Goal: Task Accomplishment & Management: Use online tool/utility

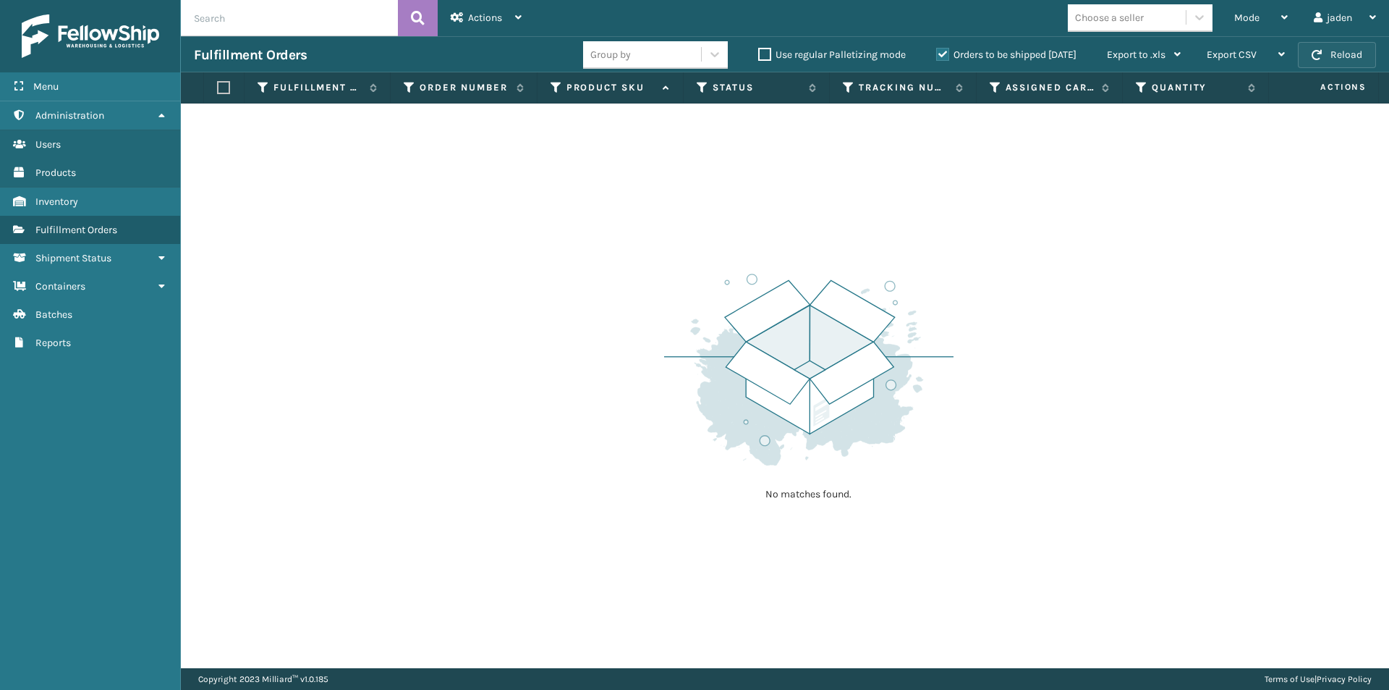
click at [1339, 52] on button "Reload" at bounding box center [1337, 55] width 78 height 26
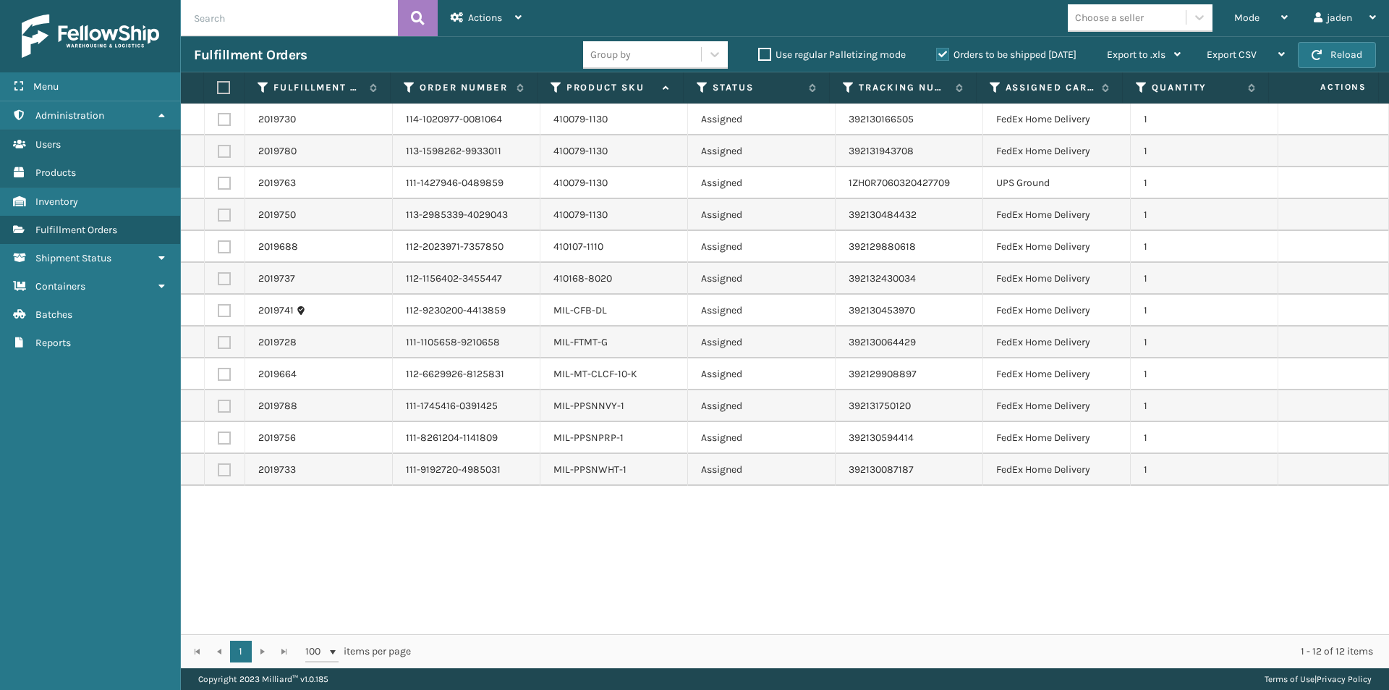
click at [941, 54] on label "Orders to be shipped [DATE]" at bounding box center [1006, 54] width 140 height 12
click at [937, 54] on input "Orders to be shipped [DATE]" at bounding box center [936, 50] width 1 height 9
click at [941, 54] on label "Orders to be shipped [DATE]" at bounding box center [1006, 54] width 140 height 12
click at [937, 54] on input "Orders to be shipped [DATE]" at bounding box center [936, 50] width 1 height 9
click at [1329, 51] on button "Reload" at bounding box center [1337, 55] width 78 height 26
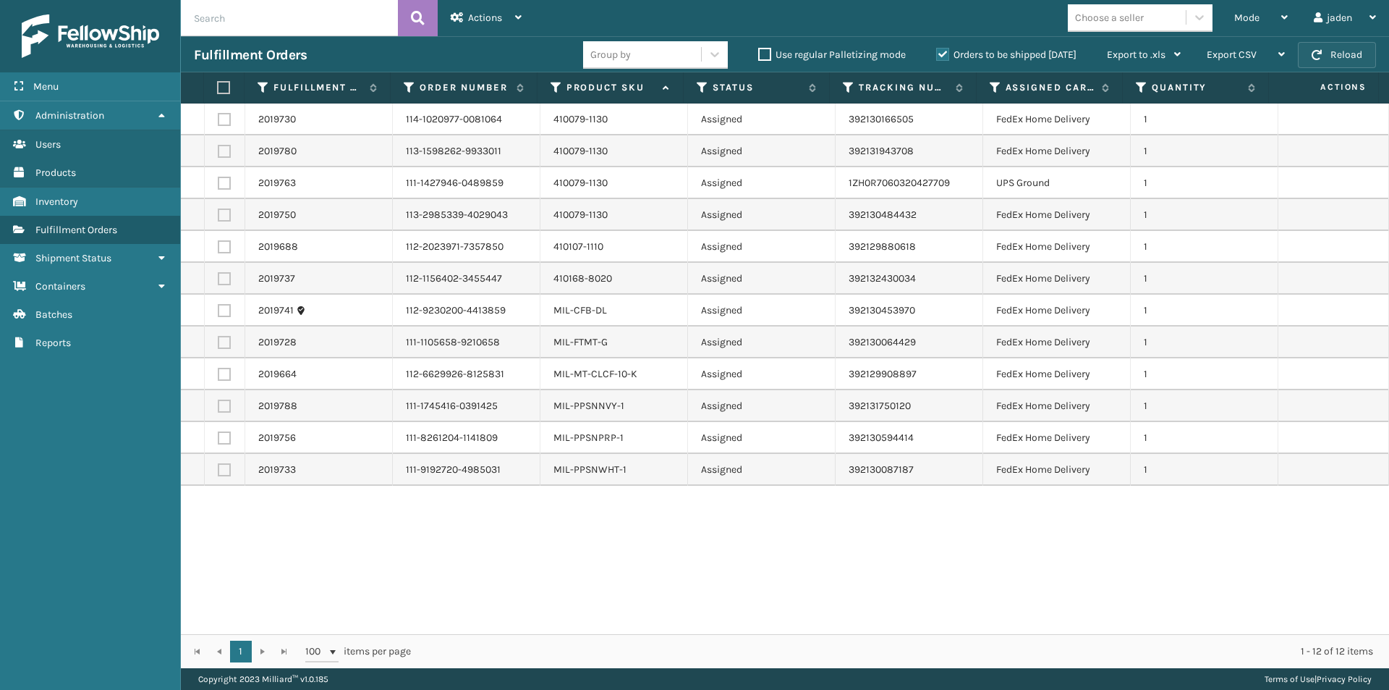
click at [1329, 51] on button "Reload" at bounding box center [1337, 55] width 78 height 26
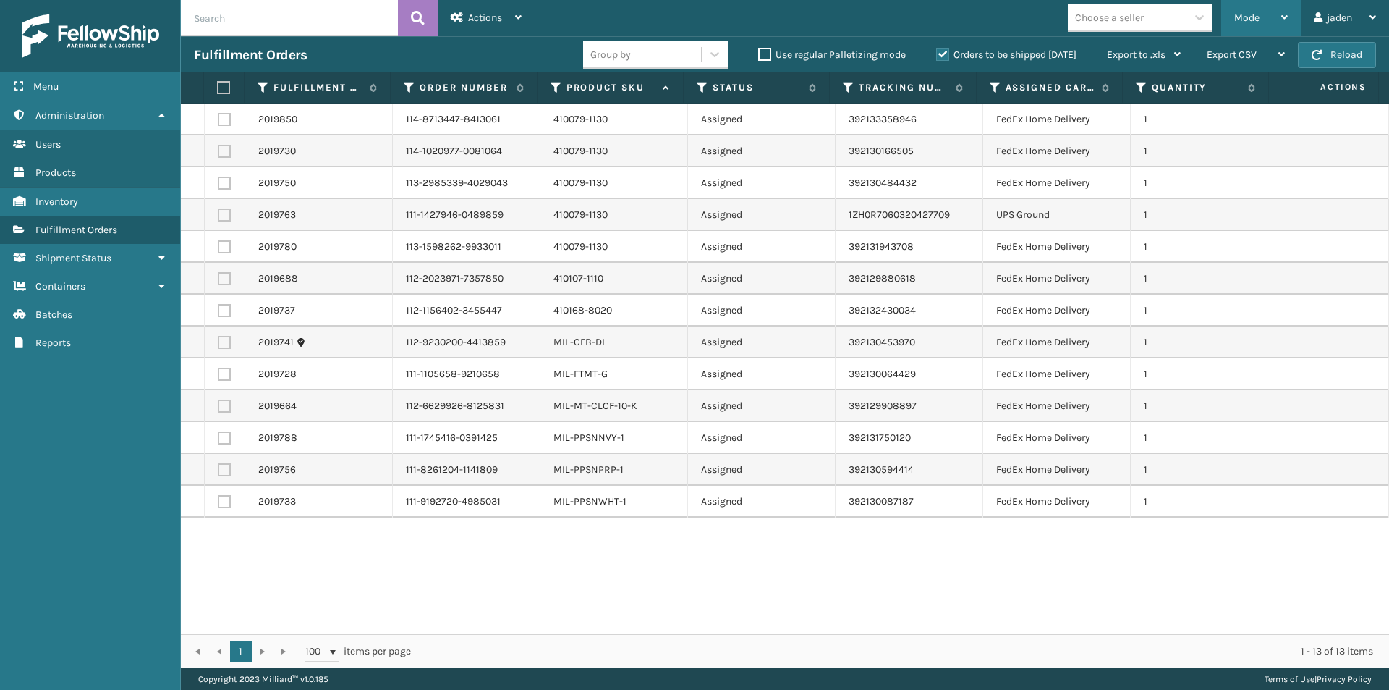
click at [1249, 12] on span "Mode" at bounding box center [1246, 18] width 25 height 12
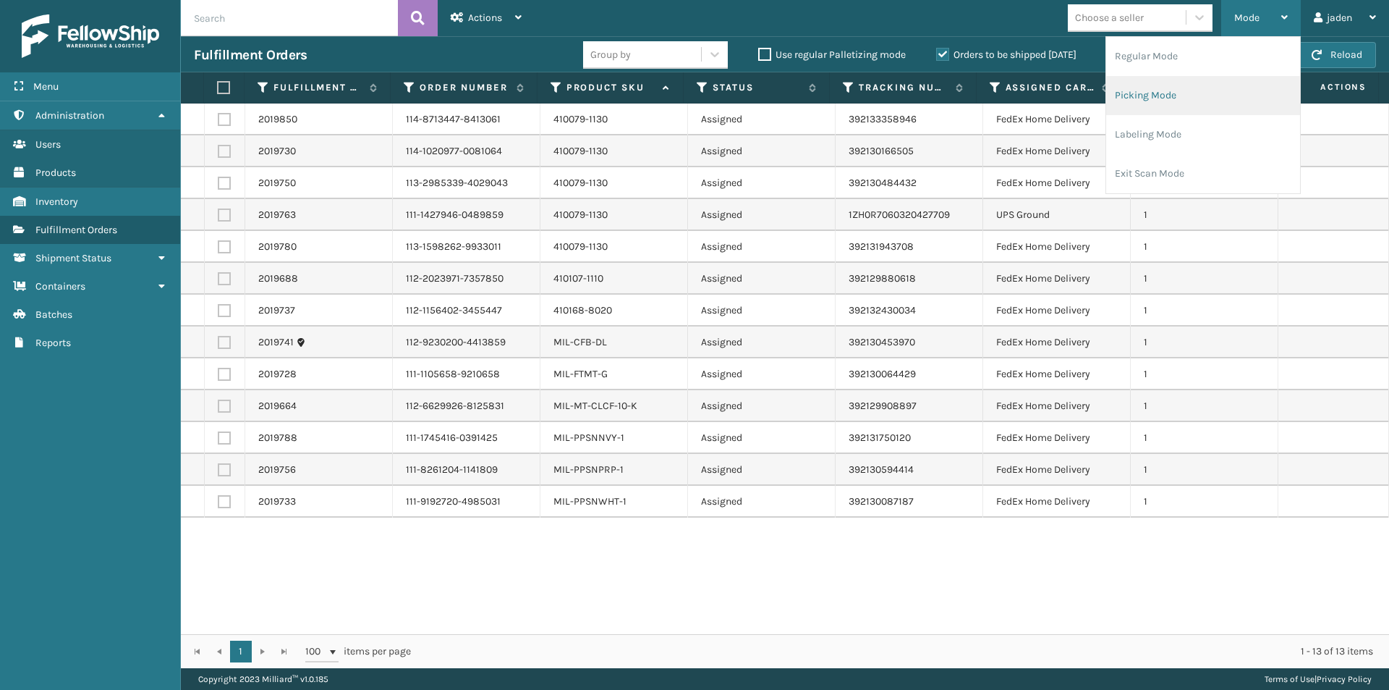
click at [1189, 93] on li "Picking Mode" at bounding box center [1203, 95] width 194 height 39
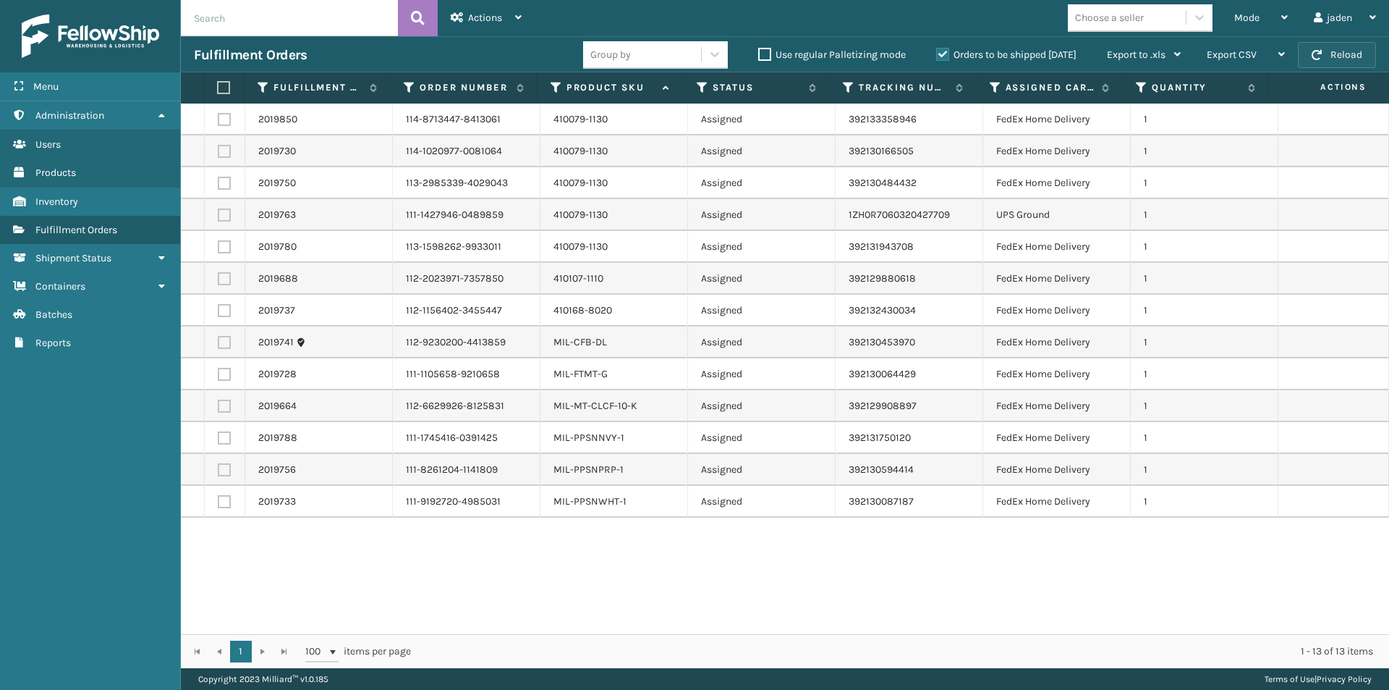
click at [1344, 48] on button "Reload" at bounding box center [1337, 55] width 78 height 26
click at [1284, 23] on div "Mode" at bounding box center [1261, 18] width 54 height 36
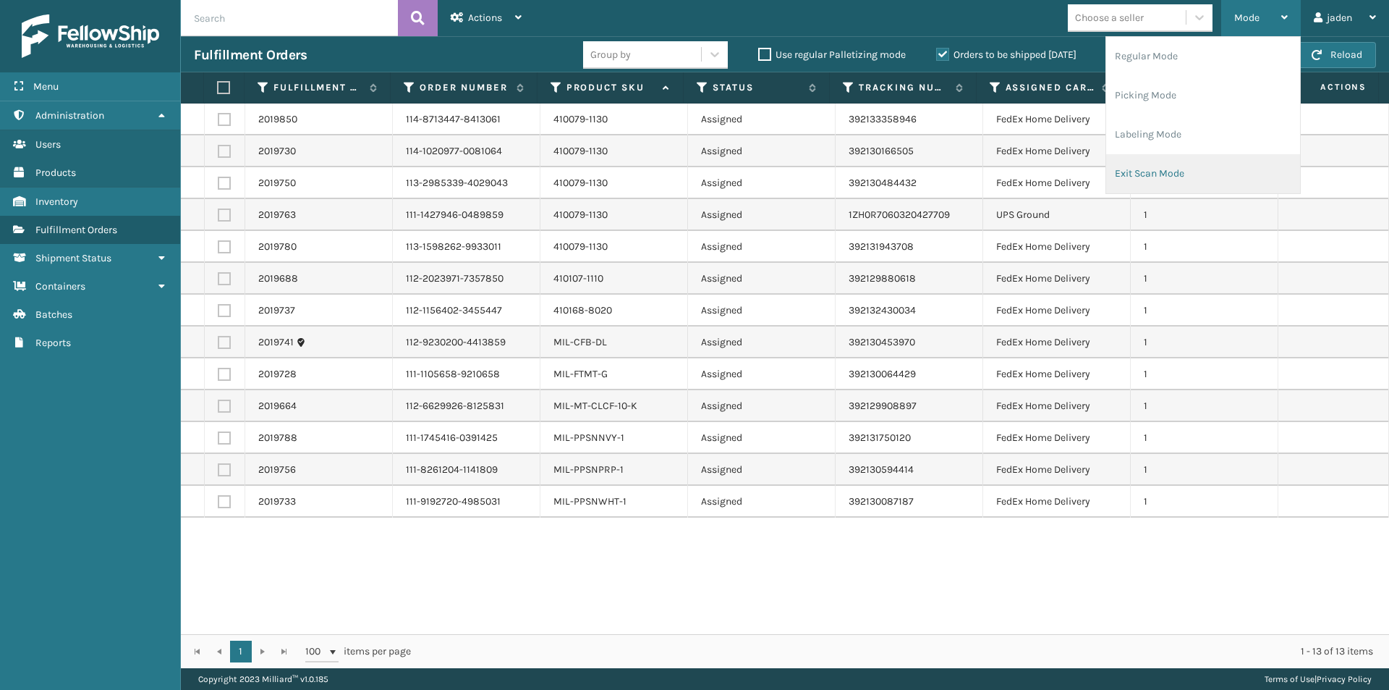
click at [1202, 182] on li "Exit Scan Mode" at bounding box center [1203, 173] width 194 height 39
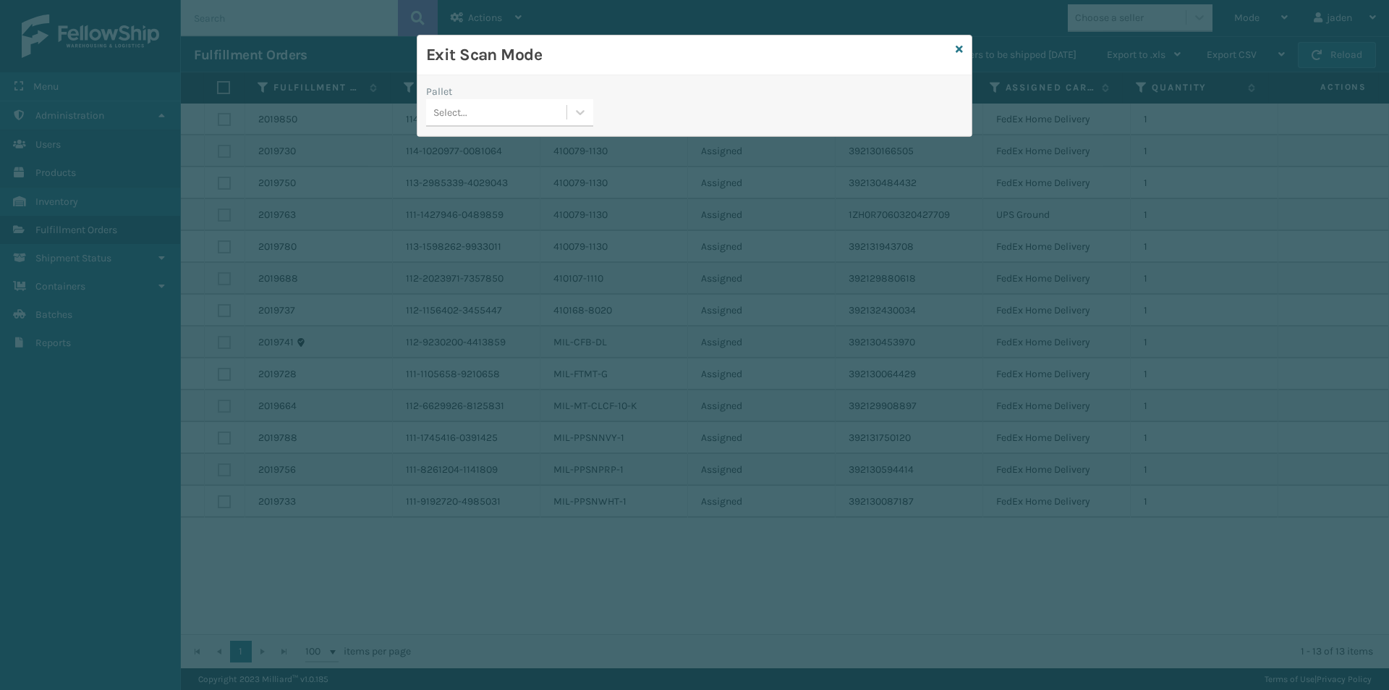
click at [595, 109] on div "Pallet Select..." at bounding box center [509, 109] width 184 height 51
click at [574, 109] on icon at bounding box center [580, 112] width 14 height 14
drag, startPoint x: 496, startPoint y: 140, endPoint x: 902, endPoint y: 61, distance: 414.2
click at [533, 130] on div "Pallet 0 results available. Use Up and Down to choose options, press Enter to s…" at bounding box center [509, 109] width 184 height 51
click at [958, 48] on icon at bounding box center [959, 49] width 7 height 10
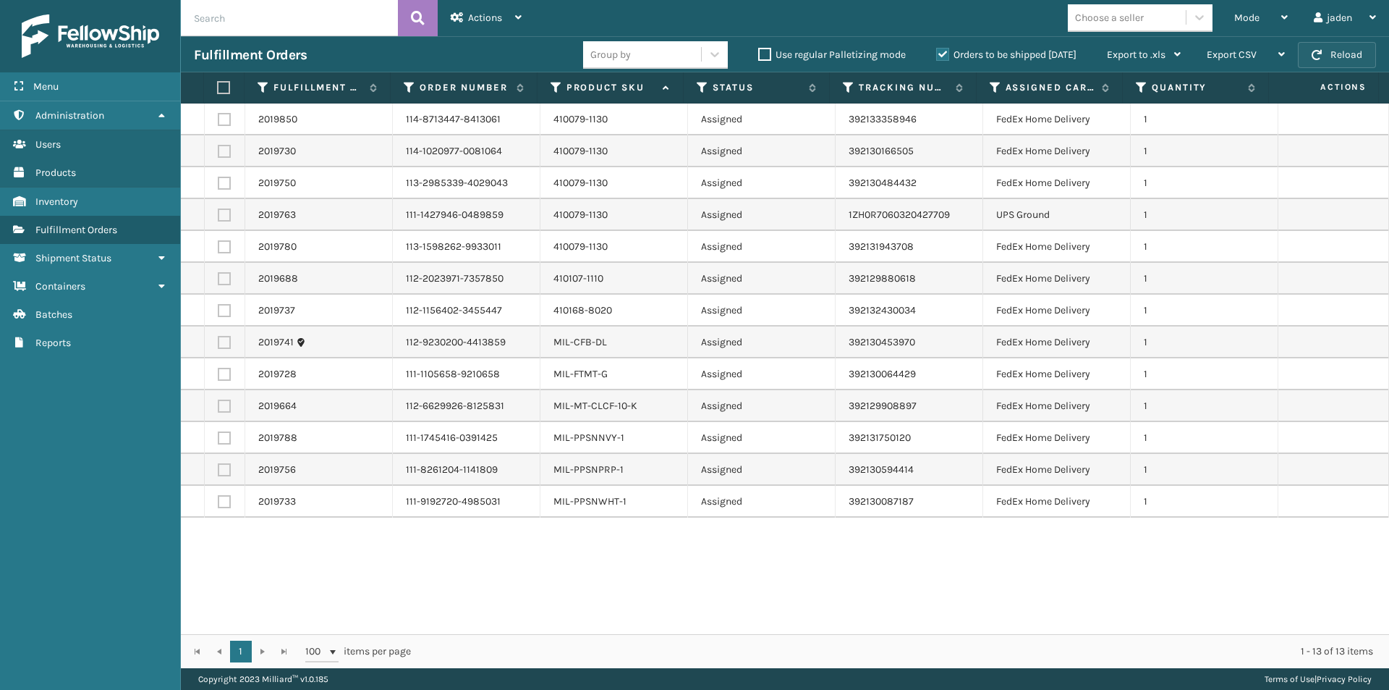
click at [1344, 54] on button "Reload" at bounding box center [1337, 55] width 78 height 26
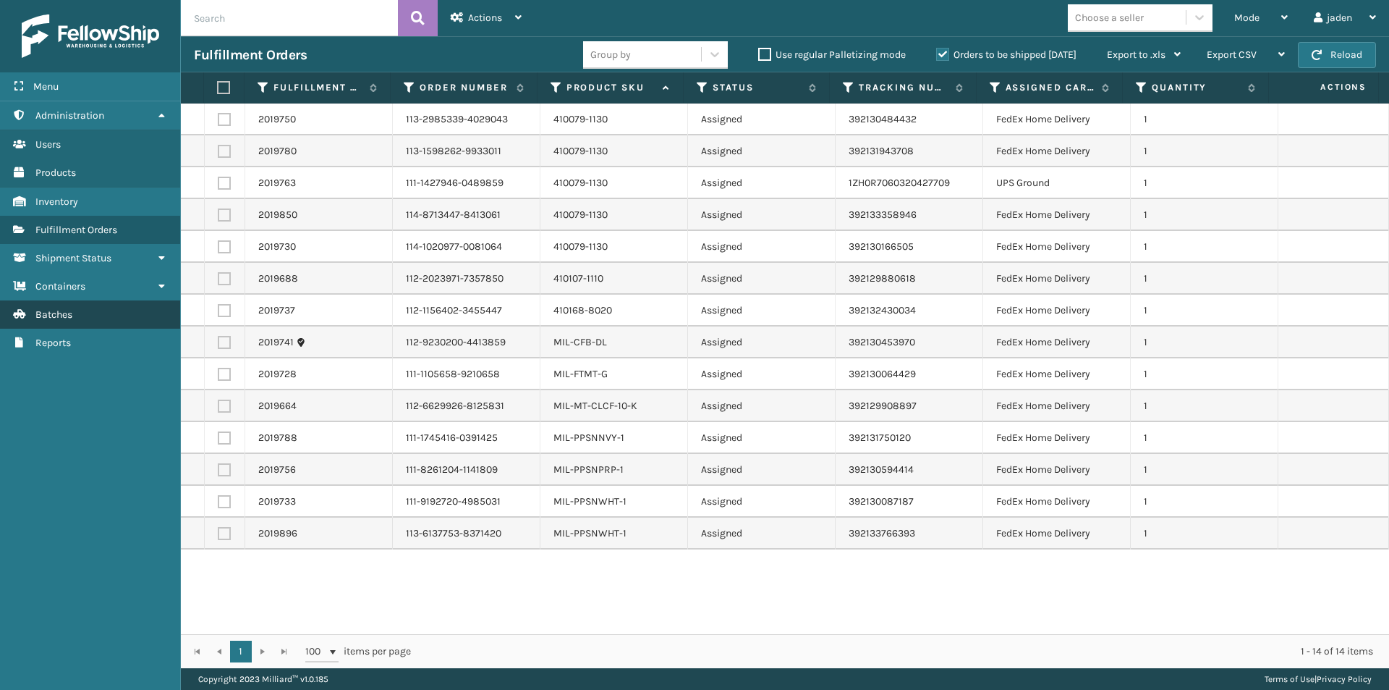
click at [75, 311] on link "Batches" at bounding box center [90, 314] width 180 height 28
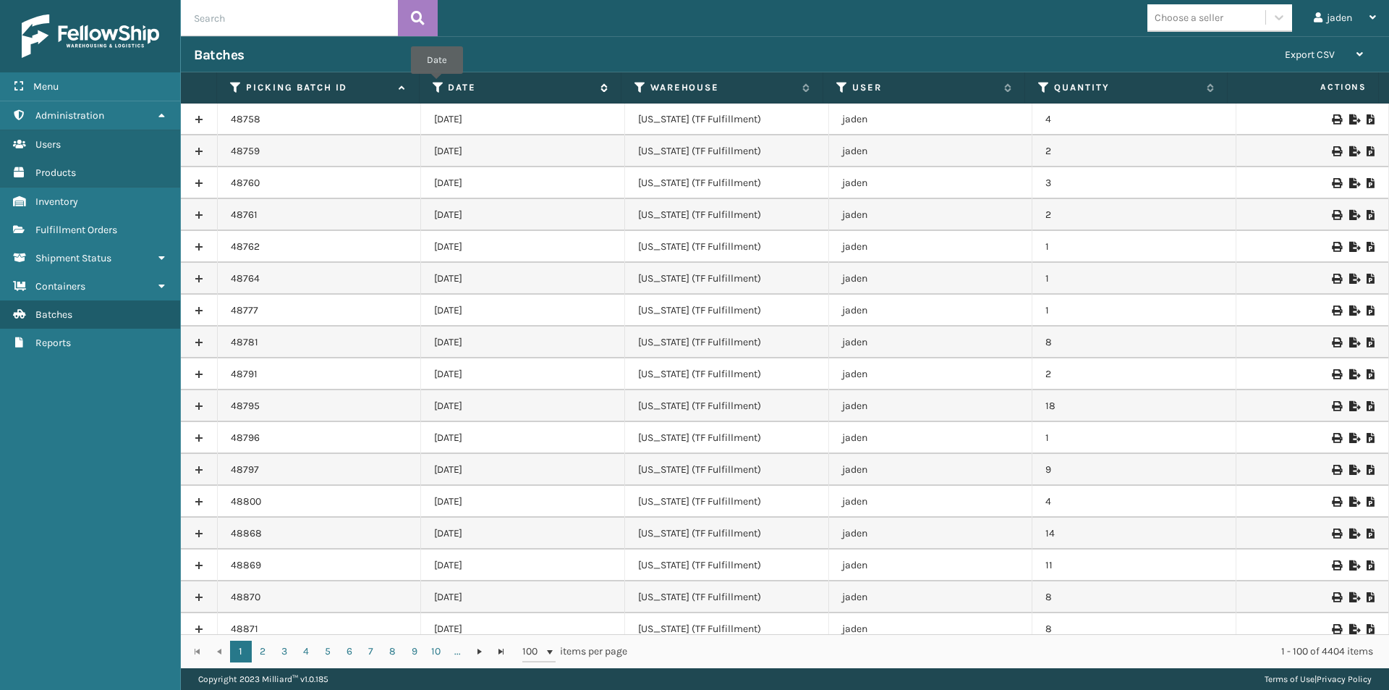
click at [437, 84] on icon at bounding box center [439, 87] width 12 height 13
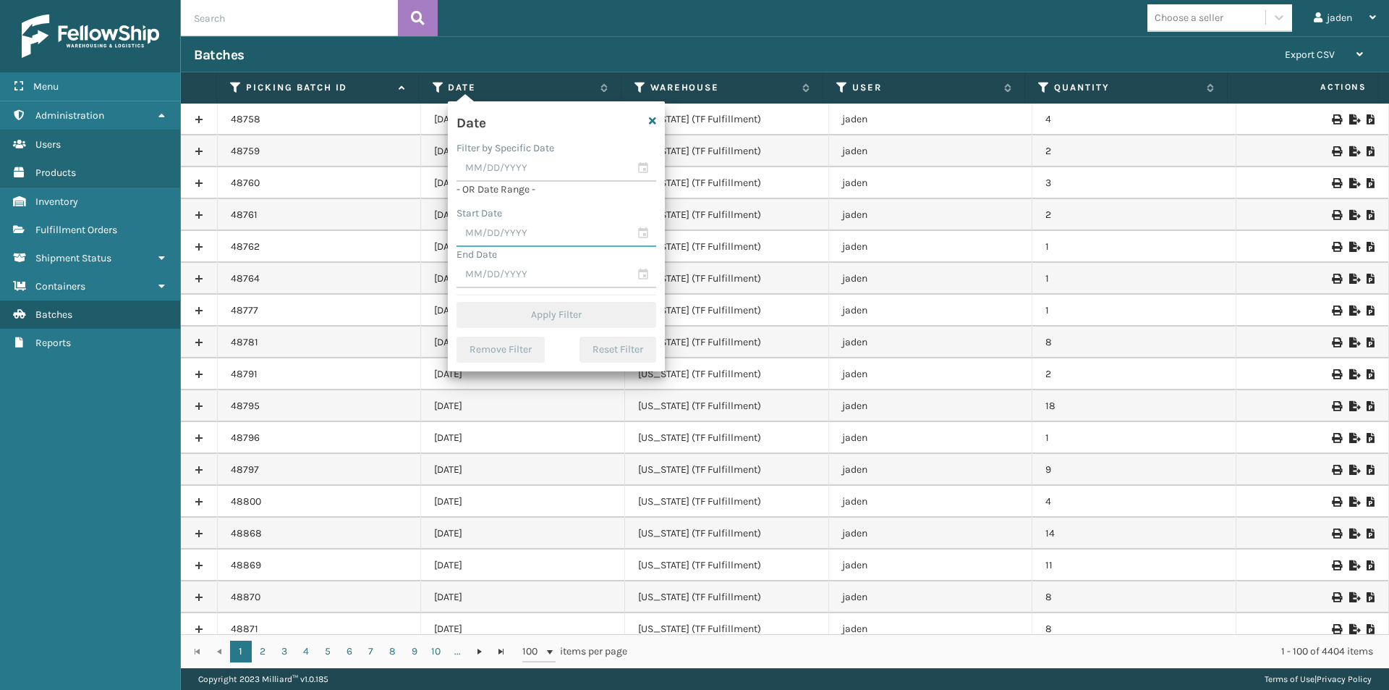
click at [517, 226] on input "text" at bounding box center [557, 234] width 200 height 26
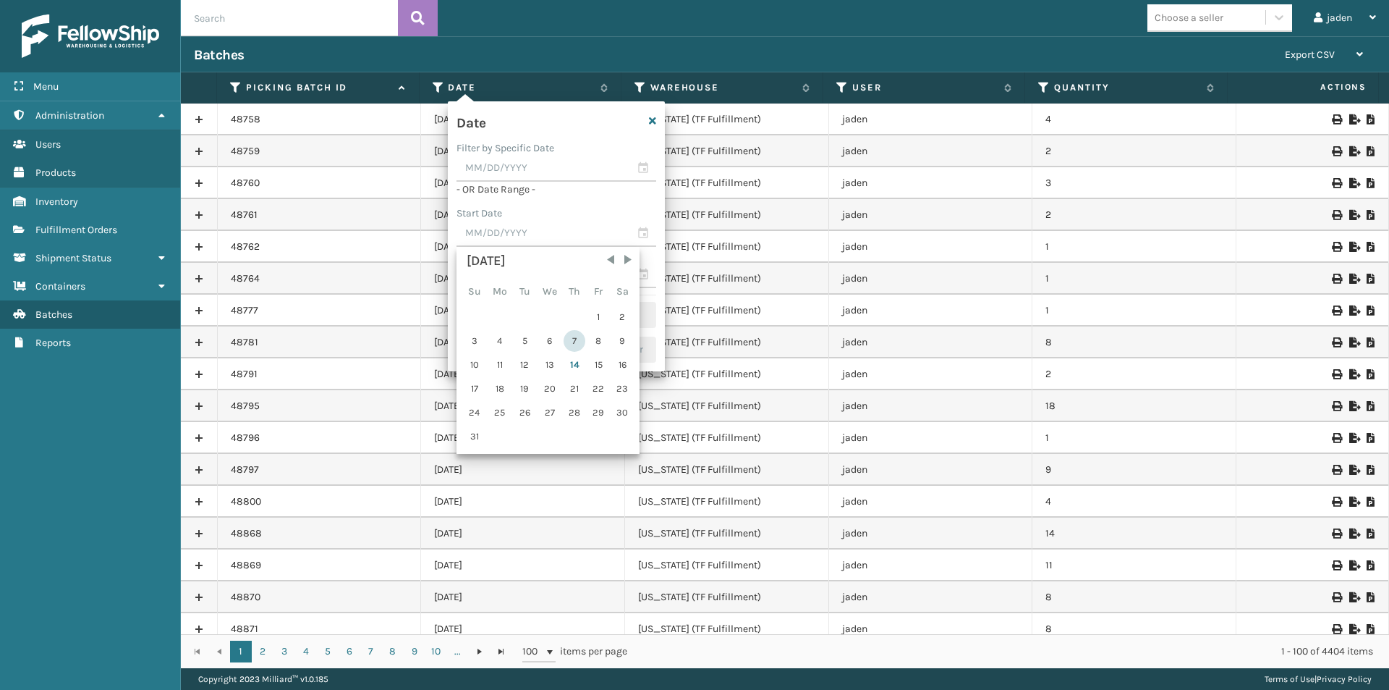
click at [571, 349] on div "7" at bounding box center [575, 341] width 22 height 22
type input "[DATE]"
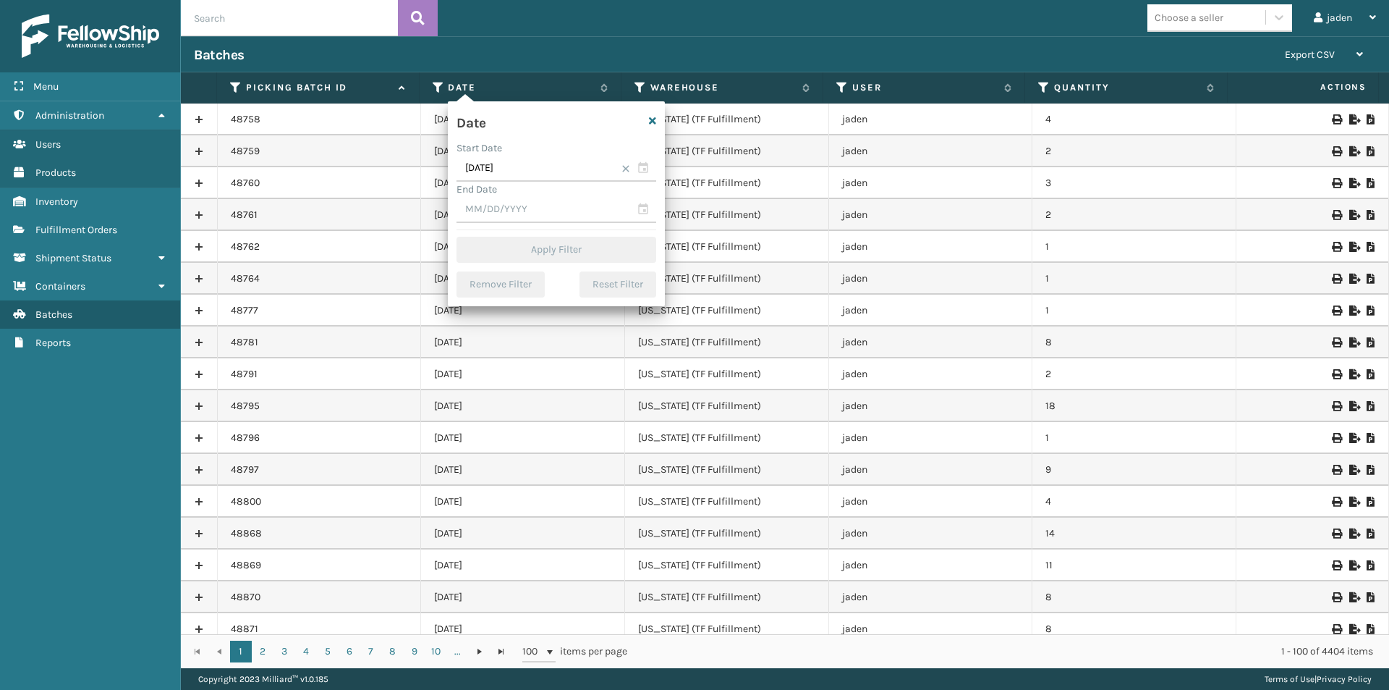
click at [574, 357] on td "[DATE]" at bounding box center [523, 342] width 204 height 32
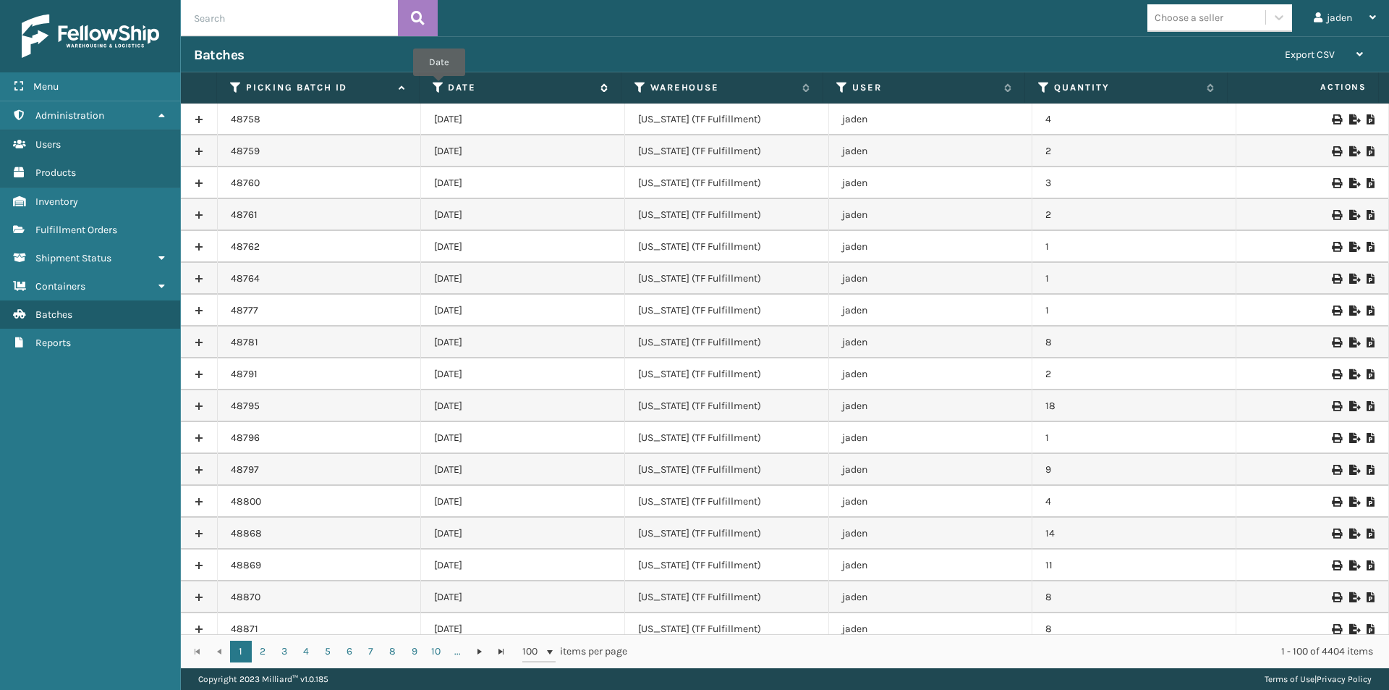
click at [439, 86] on icon at bounding box center [439, 87] width 12 height 13
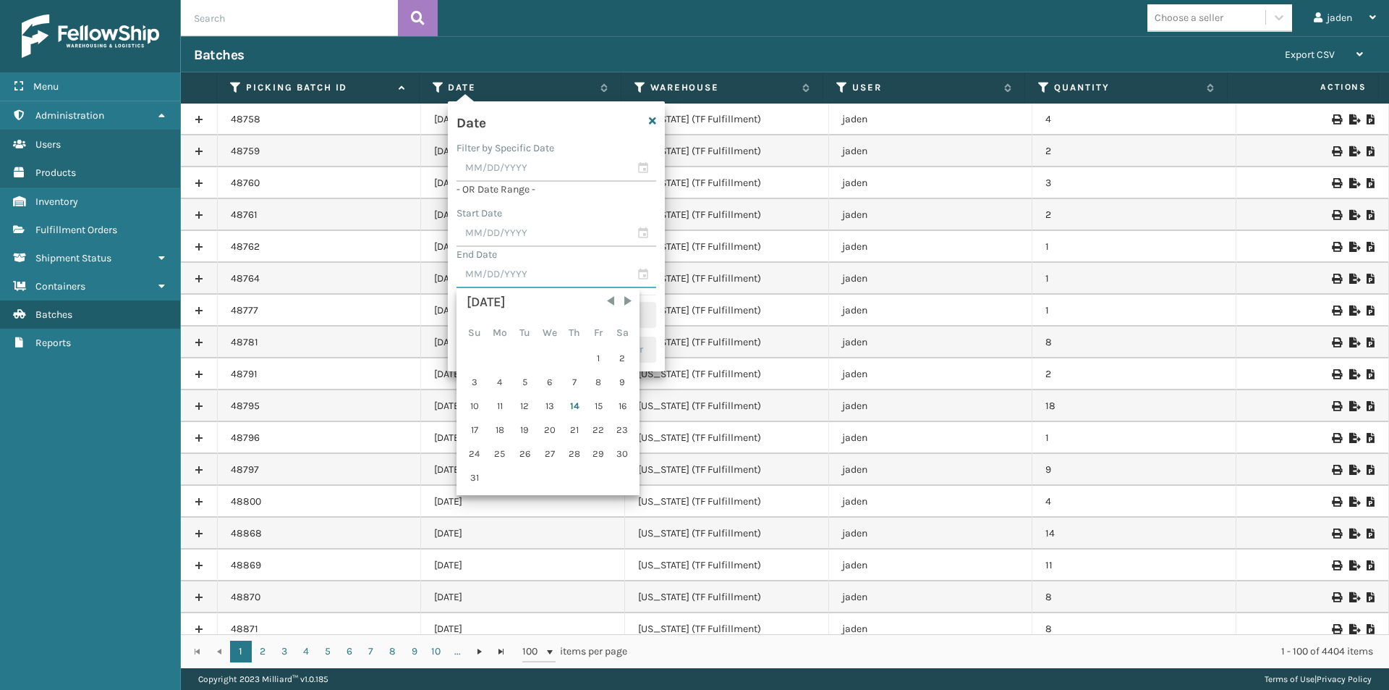
click at [514, 270] on input "text" at bounding box center [557, 275] width 200 height 26
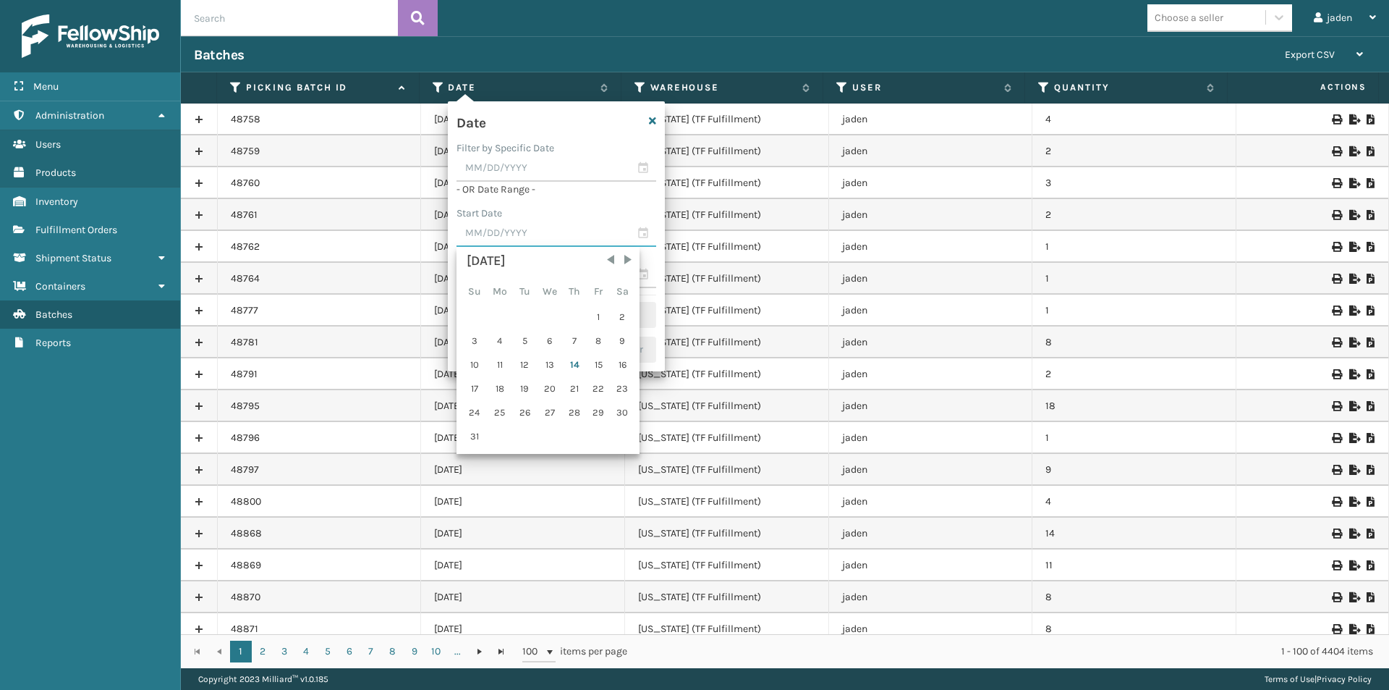
click at [517, 222] on input "text" at bounding box center [557, 234] width 200 height 26
click at [576, 367] on div "14" at bounding box center [575, 365] width 22 height 22
type input "[DATE]"
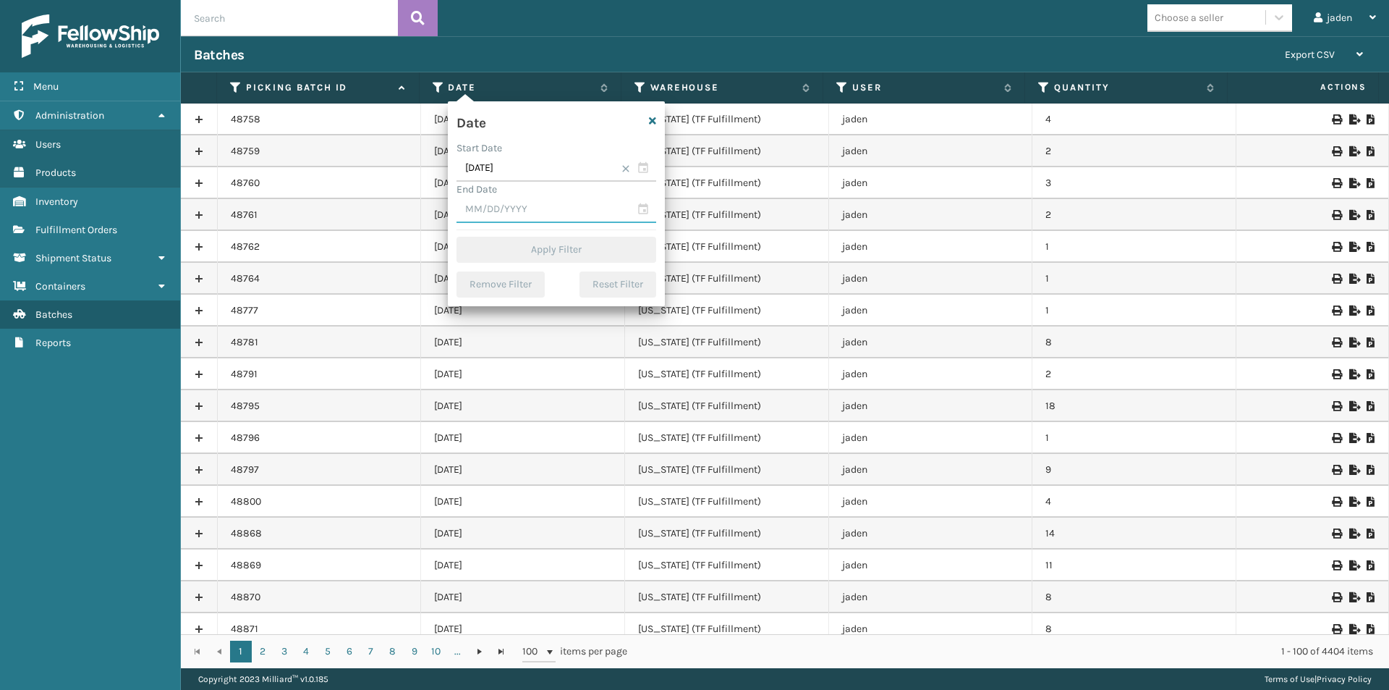
click at [532, 217] on input "text" at bounding box center [557, 210] width 200 height 26
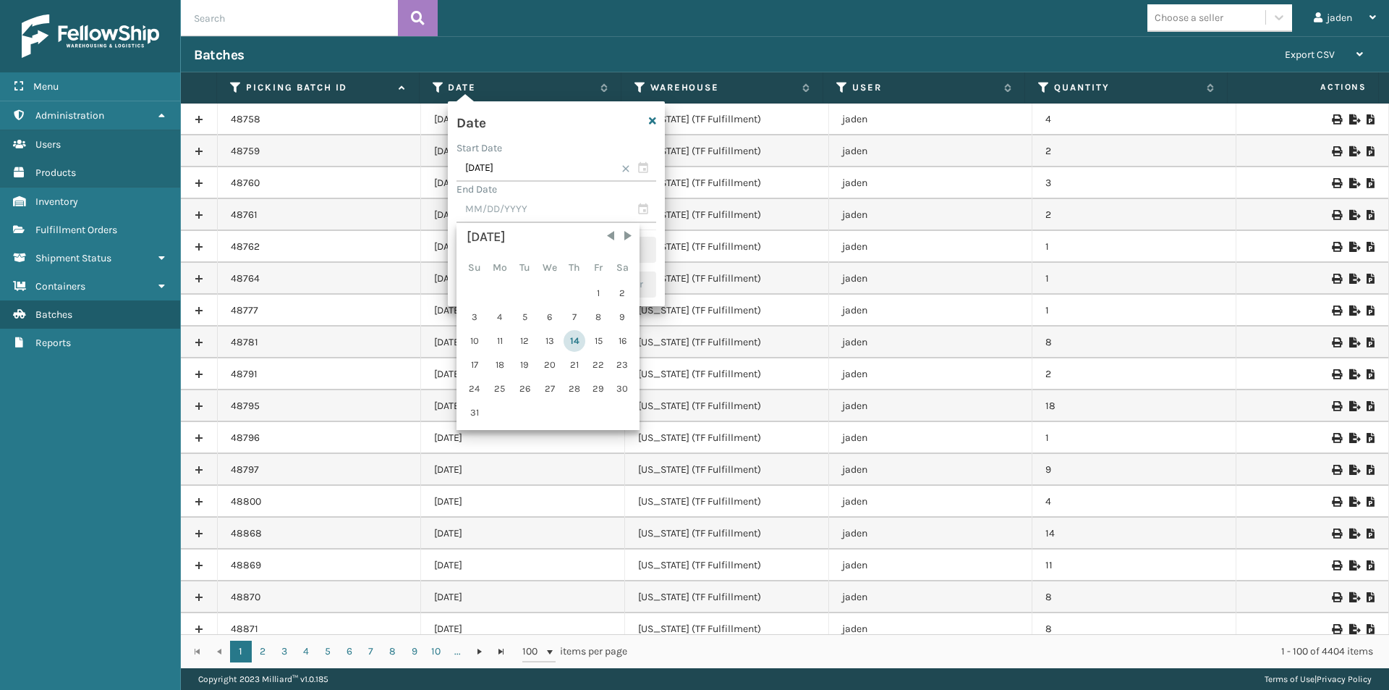
click at [572, 341] on div "14" at bounding box center [575, 341] width 22 height 22
type input "[DATE]"
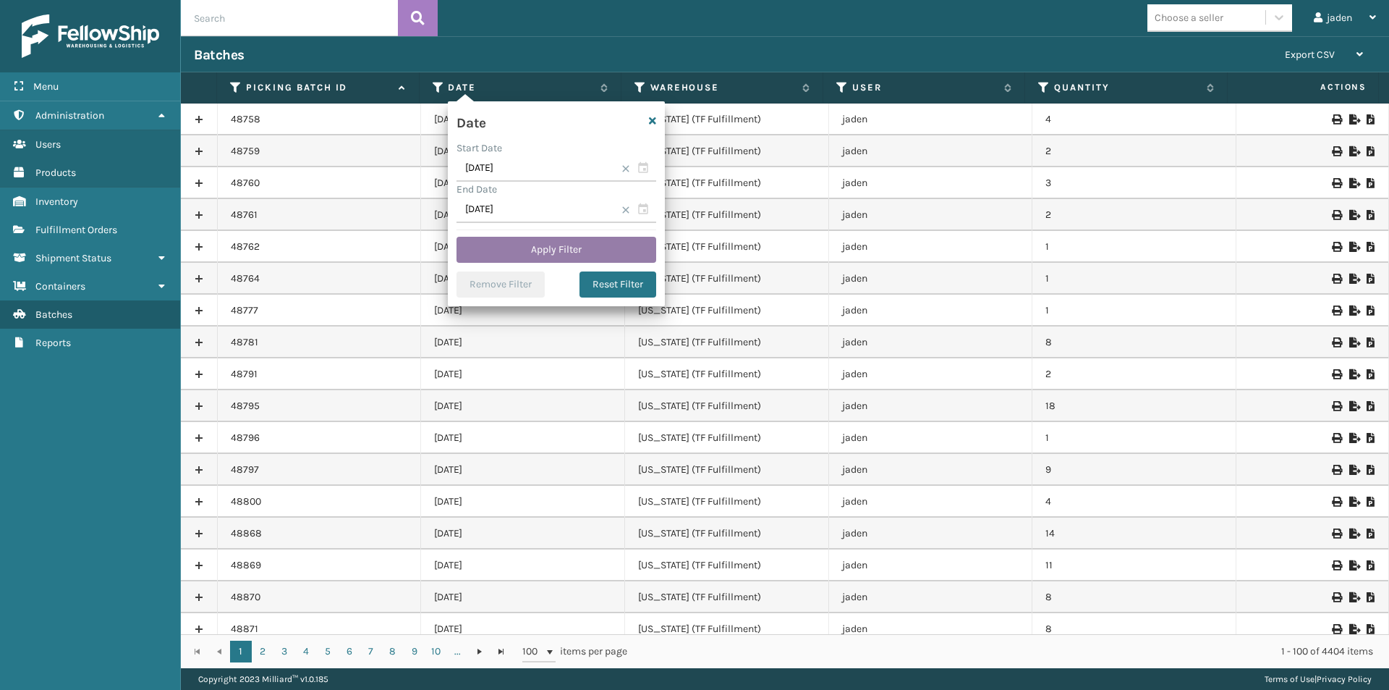
click at [555, 248] on button "Apply Filter" at bounding box center [557, 250] width 200 height 26
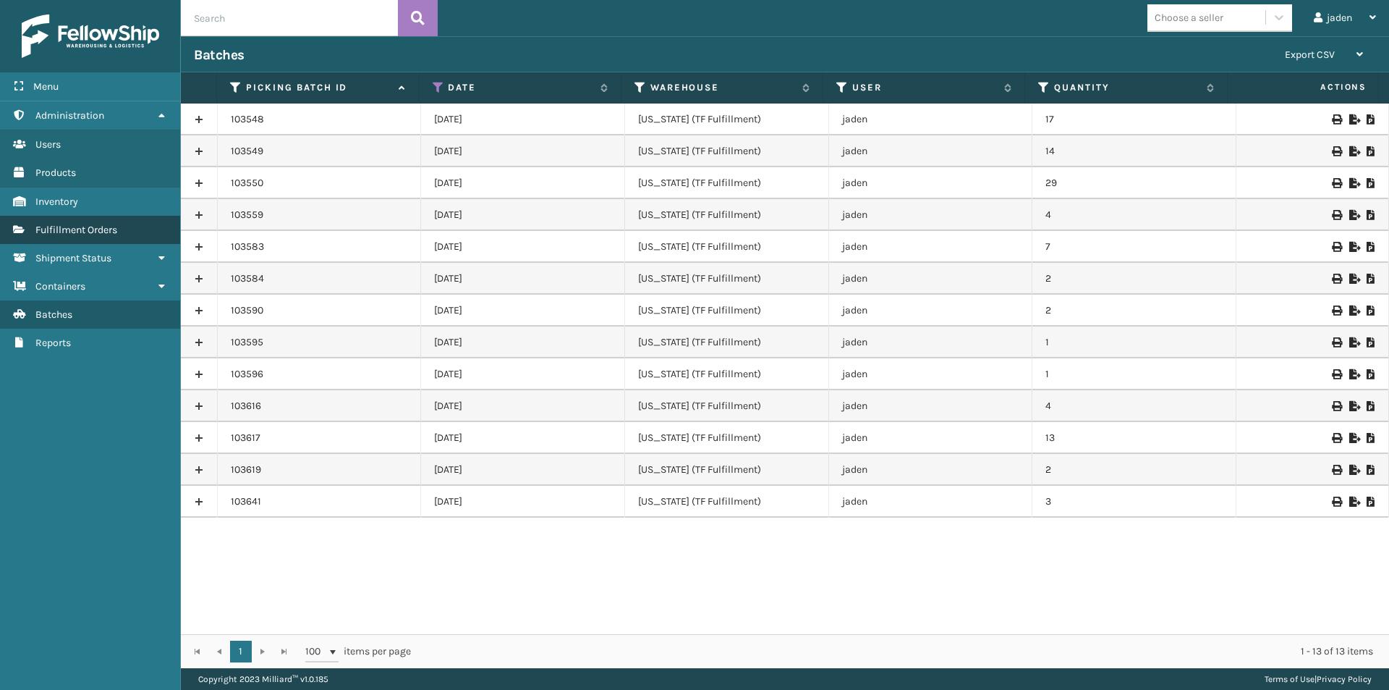
click at [89, 242] on link "Fulfillment Orders" at bounding box center [90, 230] width 180 height 28
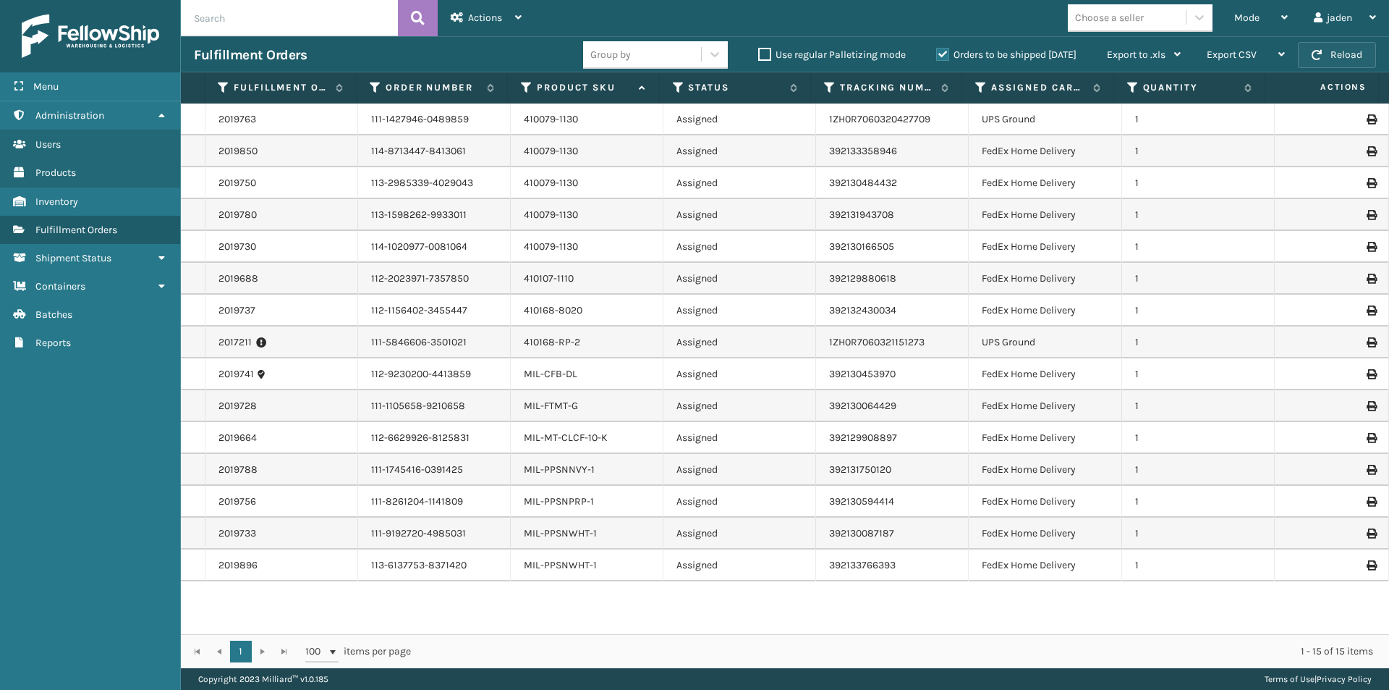
click at [1370, 48] on button "Reload" at bounding box center [1337, 55] width 78 height 26
click at [1280, 14] on div "Mode" at bounding box center [1261, 18] width 54 height 36
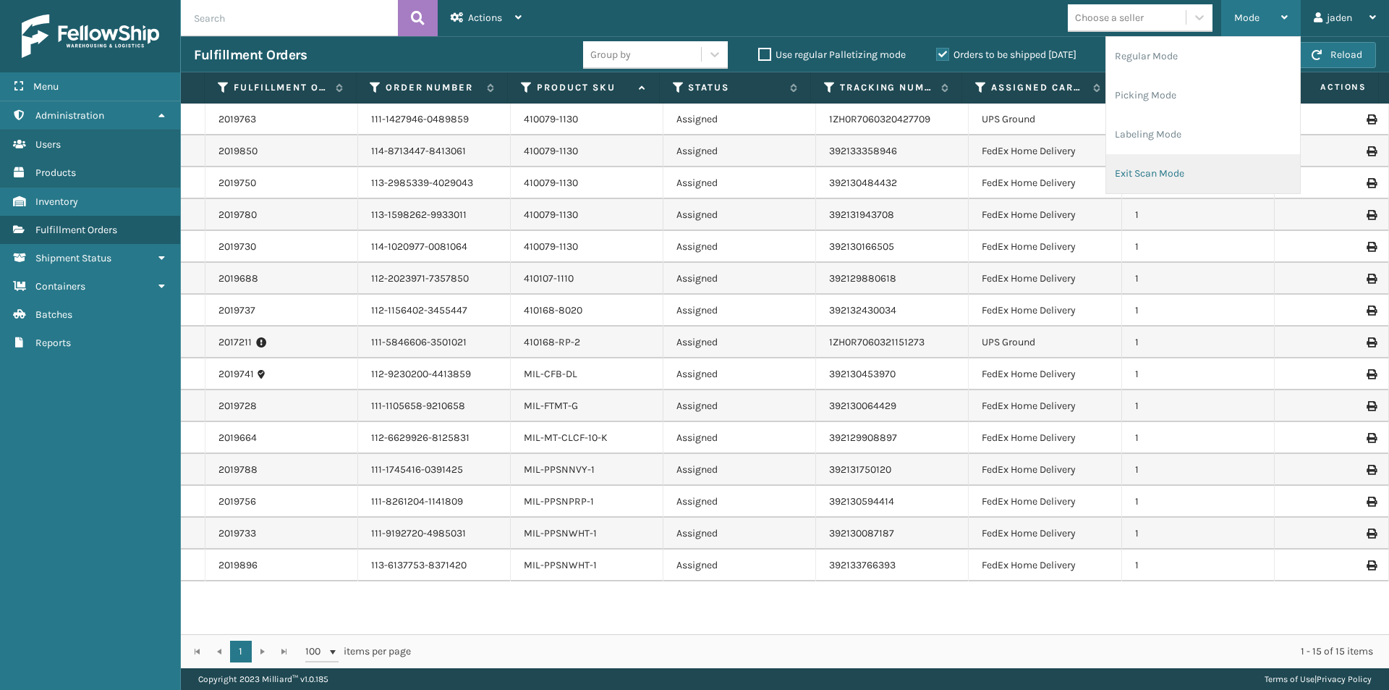
click at [1167, 166] on li "Exit Scan Mode" at bounding box center [1203, 173] width 194 height 39
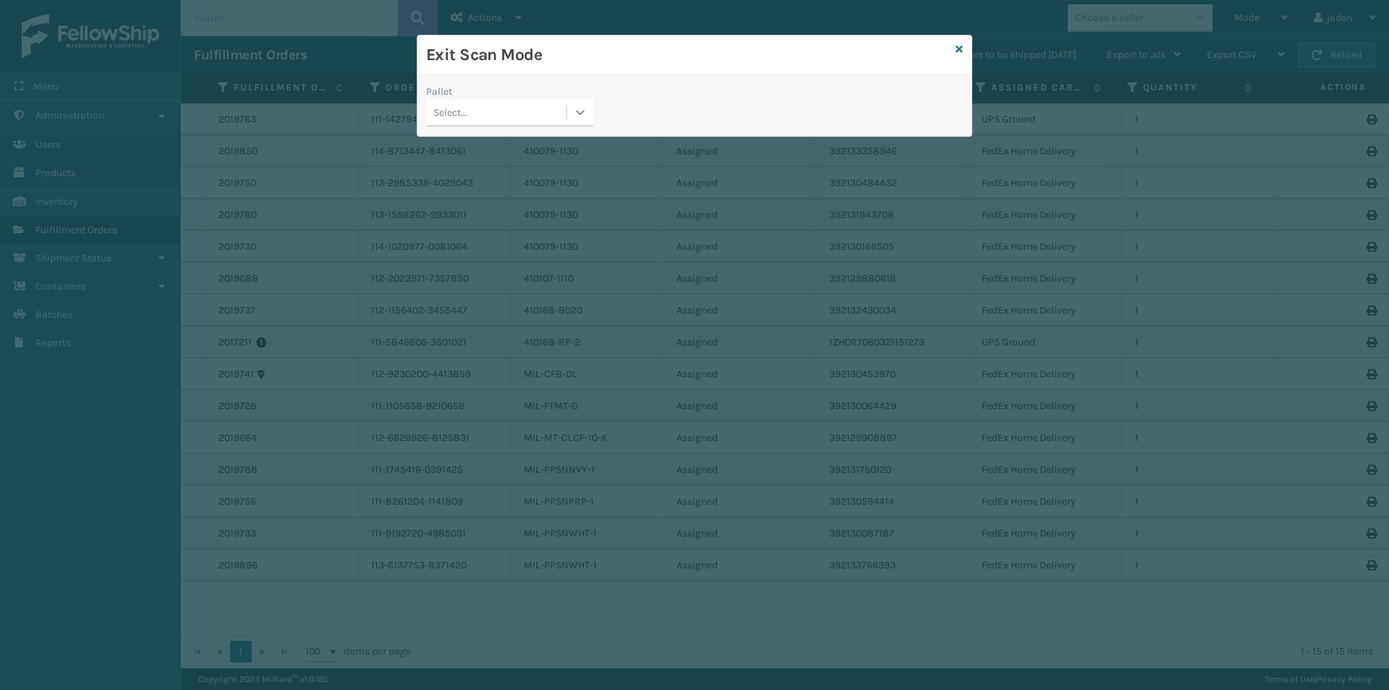
click at [569, 122] on div at bounding box center [580, 112] width 26 height 26
drag, startPoint x: 525, startPoint y: 160, endPoint x: 1108, endPoint y: 59, distance: 591.2
click at [554, 148] on div "No options" at bounding box center [509, 148] width 167 height 27
drag, startPoint x: 964, startPoint y: 50, endPoint x: 954, endPoint y: 51, distance: 10.2
click at [963, 51] on div "Exit Scan Mode" at bounding box center [694, 55] width 554 height 40
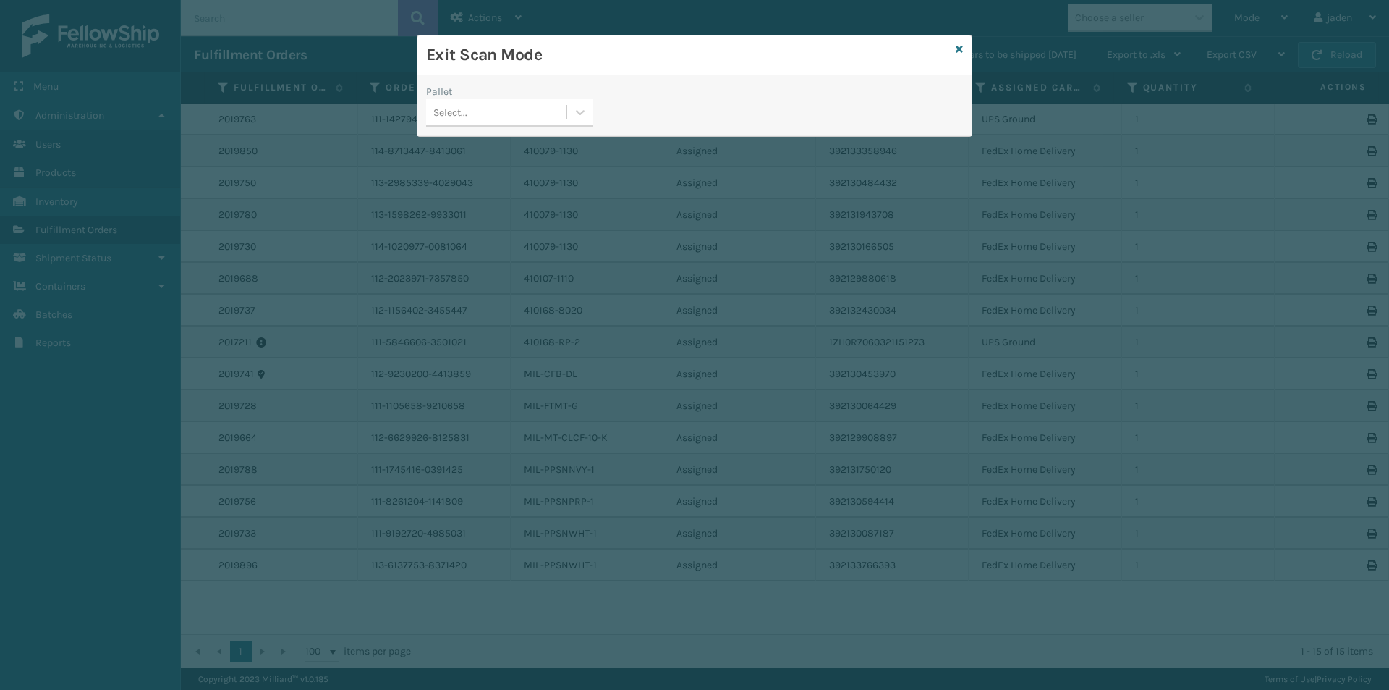
click at [954, 50] on div "Exit Scan Mode" at bounding box center [694, 55] width 554 height 40
click at [964, 46] on div "Exit Scan Mode" at bounding box center [694, 55] width 554 height 40
click at [960, 50] on icon at bounding box center [959, 49] width 7 height 10
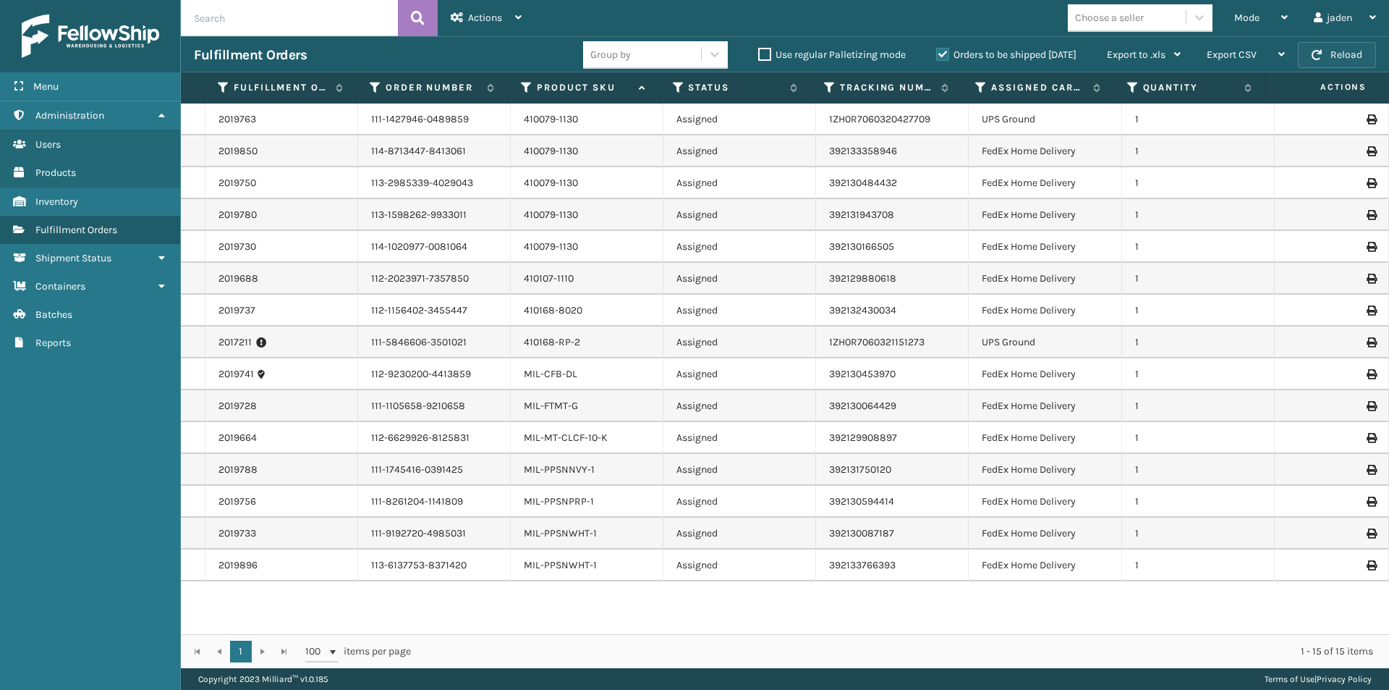
click at [1340, 53] on button "Reload" at bounding box center [1337, 55] width 78 height 26
click at [1293, 25] on div "Mode Regular Mode Picking Mode Labeling Mode Exit Scan Mode" at bounding box center [1261, 18] width 80 height 36
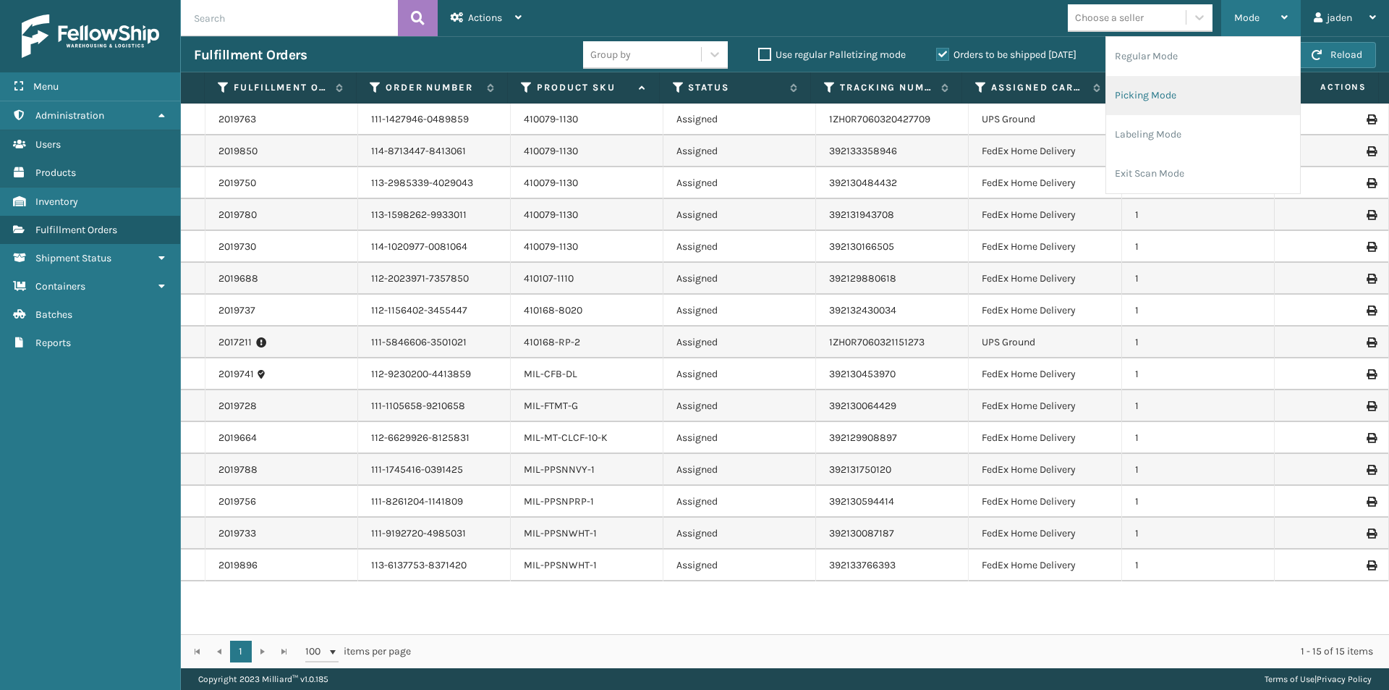
click at [1195, 105] on li "Picking Mode" at bounding box center [1203, 95] width 194 height 39
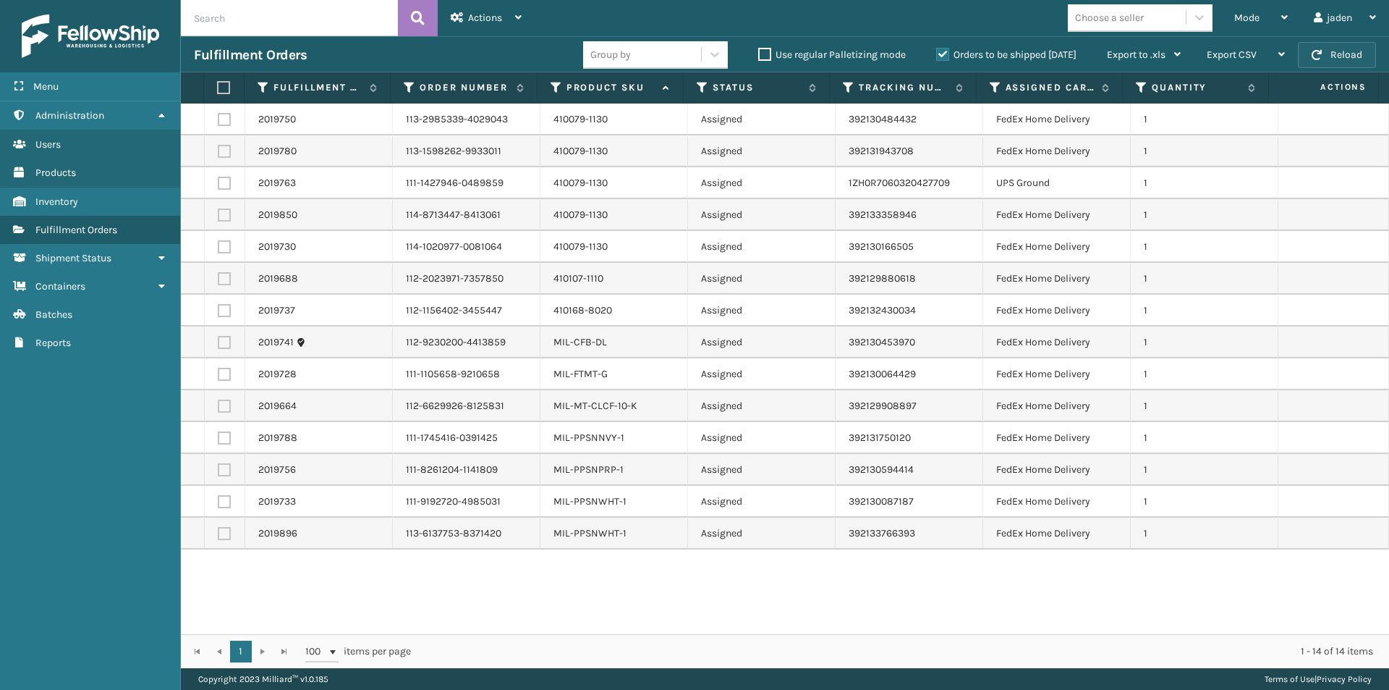
click at [1359, 48] on button "Reload" at bounding box center [1337, 55] width 78 height 26
click at [1264, 12] on div "Mode" at bounding box center [1261, 18] width 54 height 36
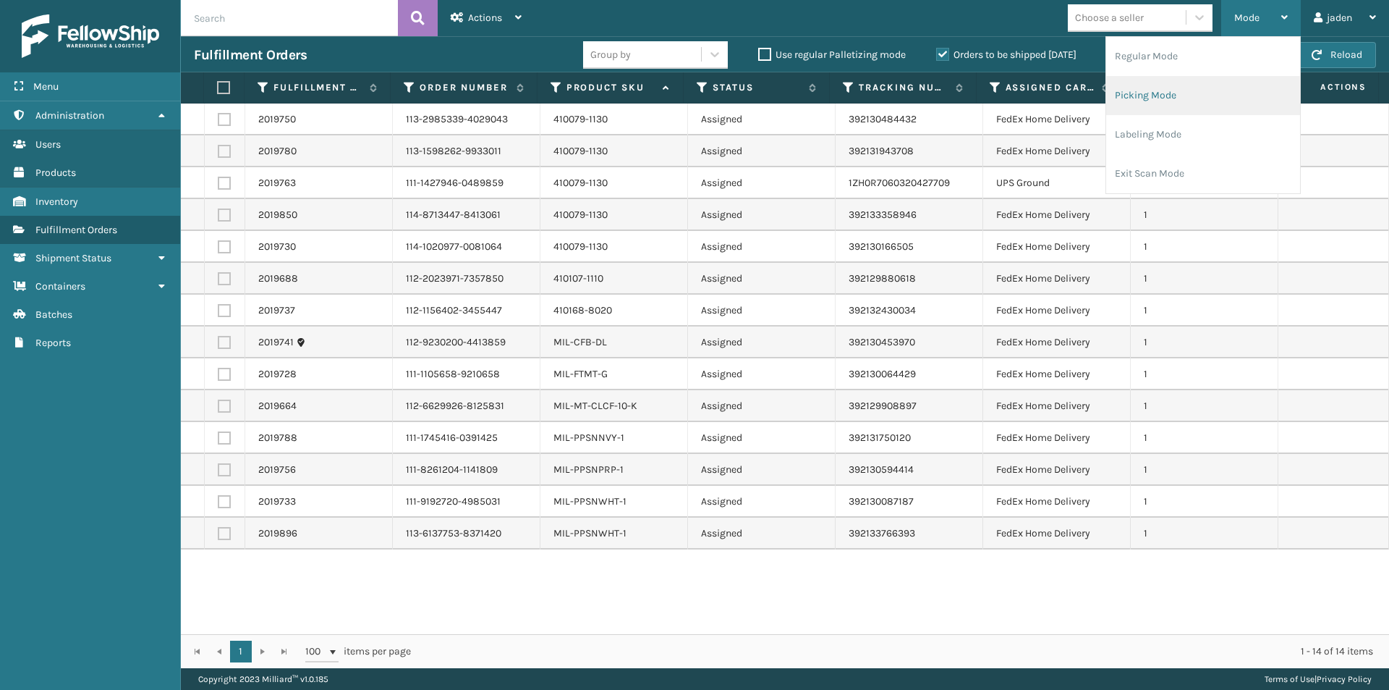
click at [1177, 85] on li "Picking Mode" at bounding box center [1203, 95] width 194 height 39
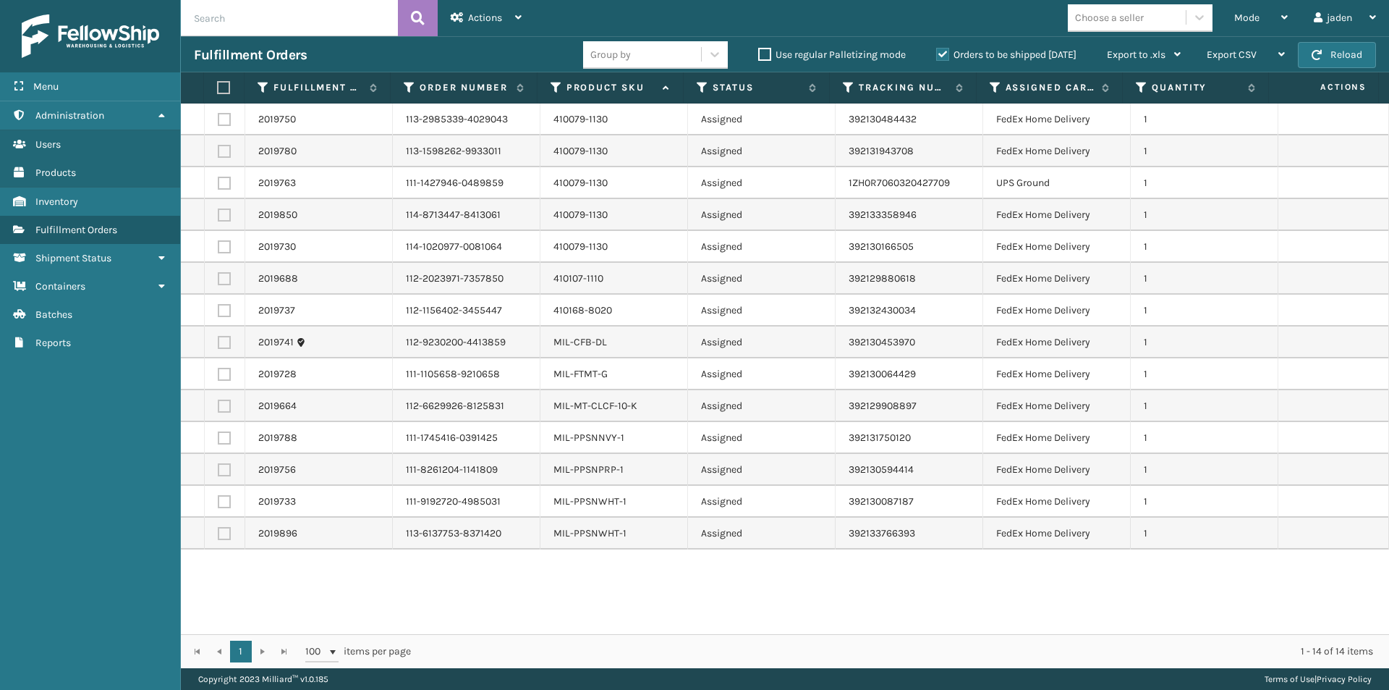
click at [943, 51] on label "Orders to be shipped [DATE]" at bounding box center [1006, 54] width 140 height 12
click at [937, 51] on input "Orders to be shipped [DATE]" at bounding box center [936, 50] width 1 height 9
click at [1245, 20] on span "Mode" at bounding box center [1246, 18] width 25 height 12
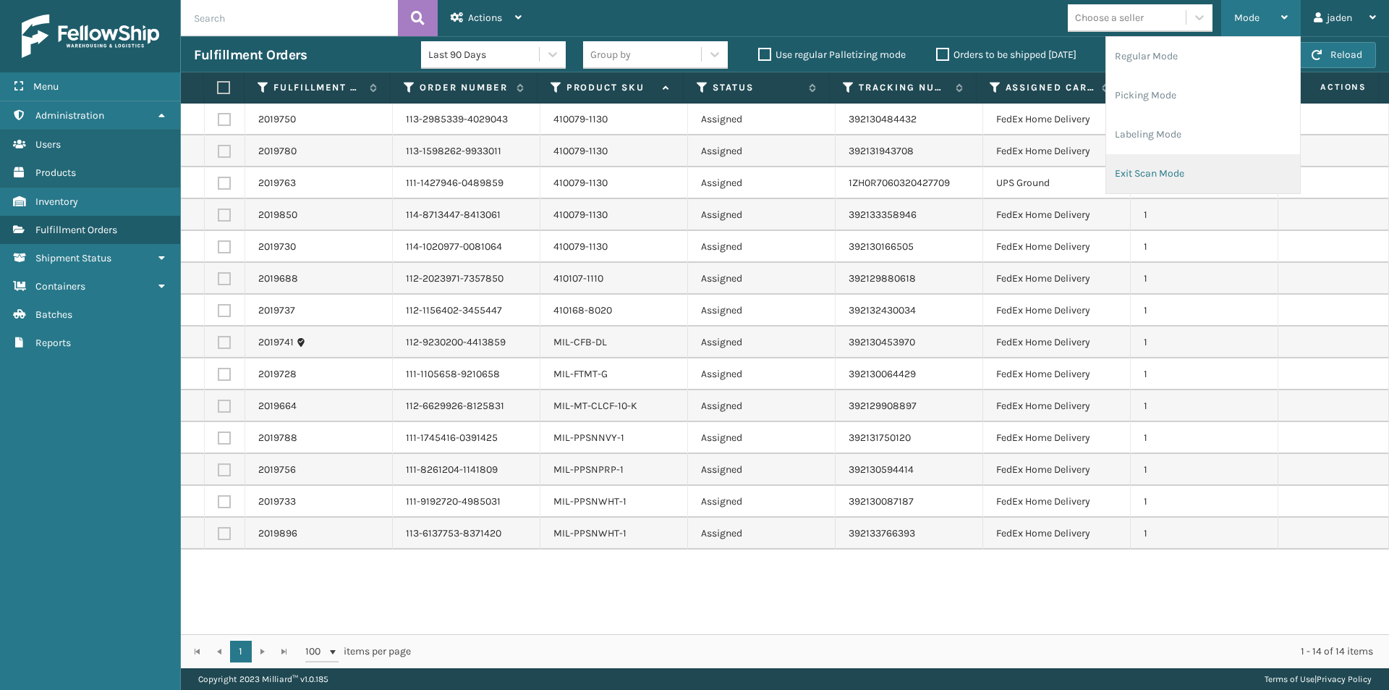
click at [1168, 177] on li "Exit Scan Mode" at bounding box center [1203, 173] width 194 height 39
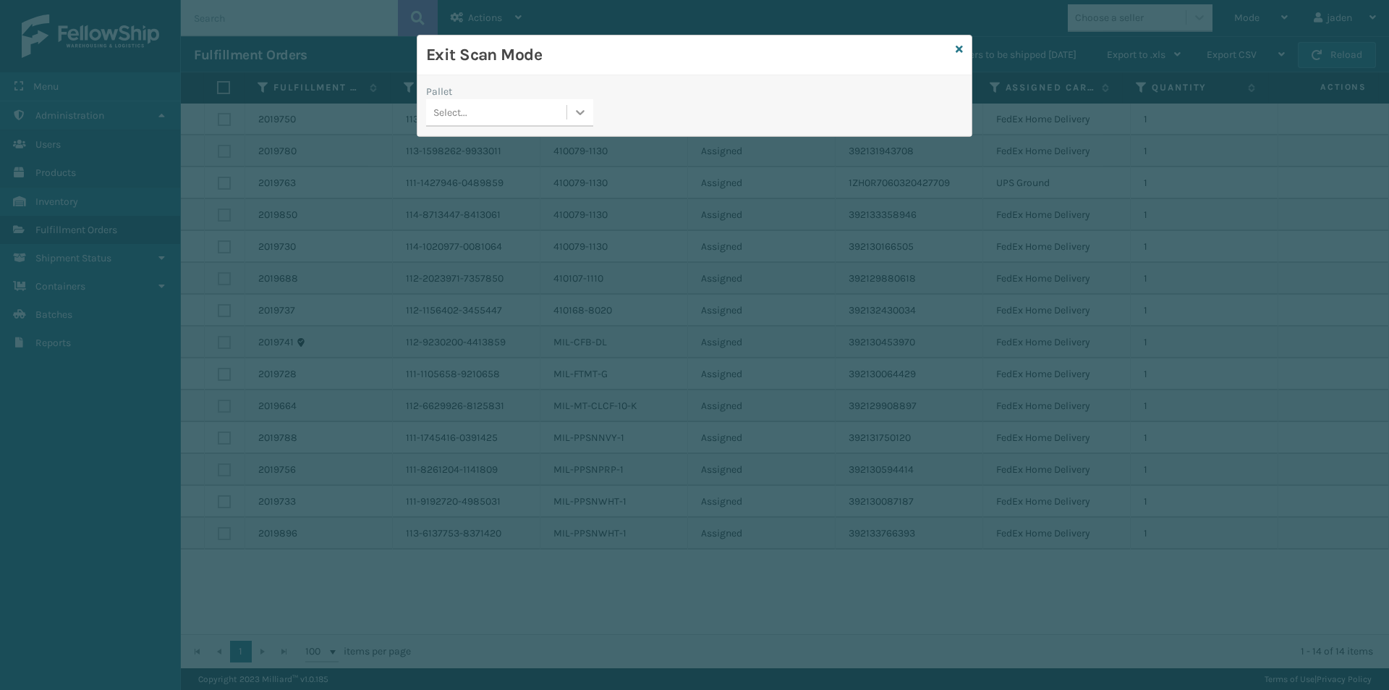
click at [570, 110] on div at bounding box center [580, 112] width 26 height 26
click at [492, 140] on div "No options" at bounding box center [509, 148] width 167 height 27
click at [961, 46] on icon at bounding box center [959, 49] width 7 height 10
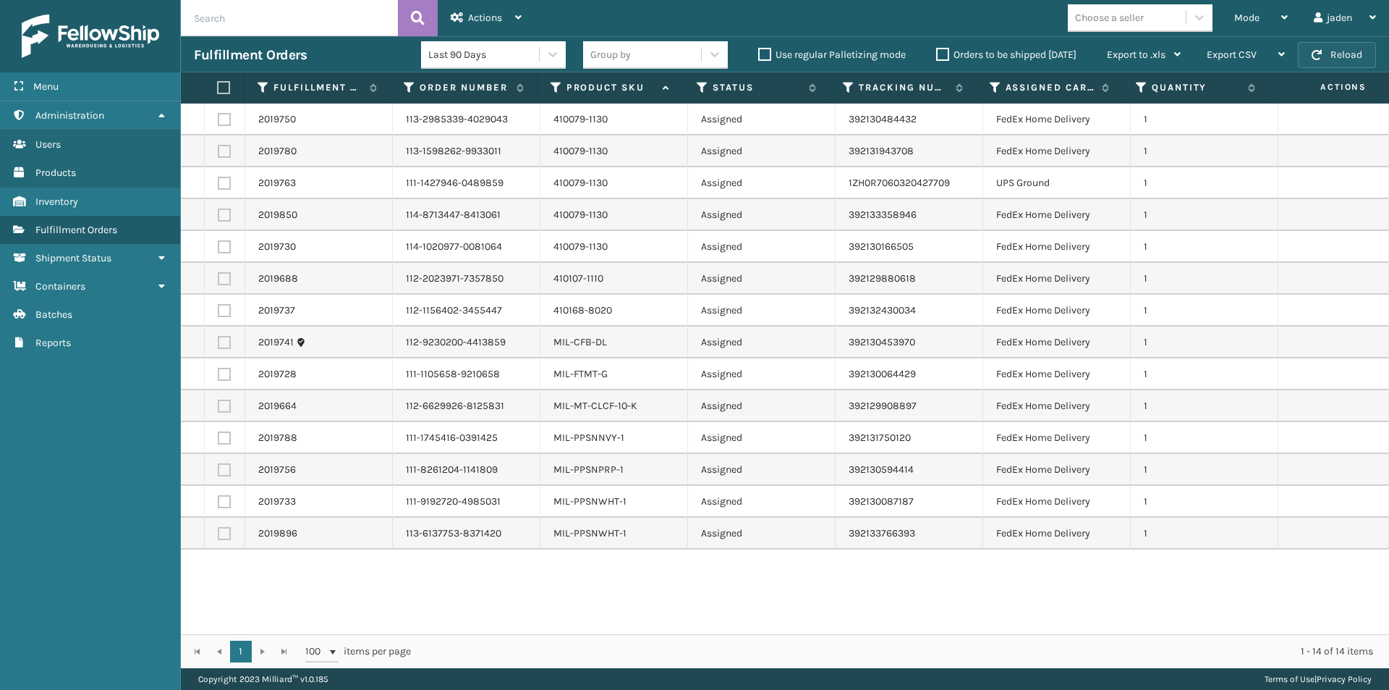
click at [1359, 43] on button "Reload" at bounding box center [1337, 55] width 78 height 26
click at [1349, 46] on button "Reload" at bounding box center [1337, 55] width 78 height 26
click at [1339, 62] on button "Reload" at bounding box center [1337, 55] width 78 height 26
